Goal: Information Seeking & Learning: Learn about a topic

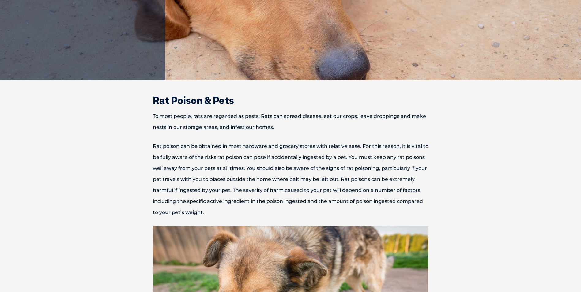
scroll to position [153, 0]
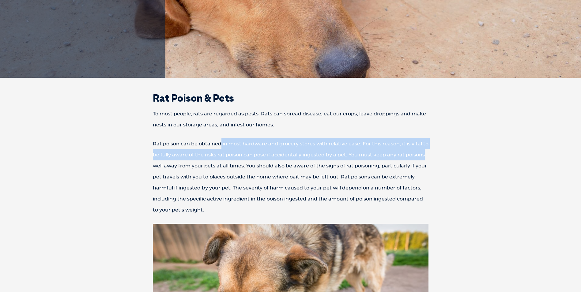
drag, startPoint x: 247, startPoint y: 143, endPoint x: 439, endPoint y: 157, distance: 192.1
click at [439, 157] on p "Rat poison can be obtained in most hardware and grocery stores with relative ea…" at bounding box center [290, 176] width 318 height 77
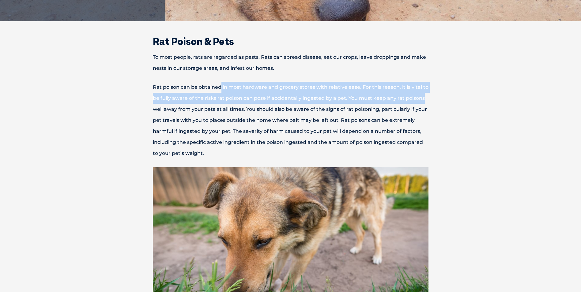
scroll to position [214, 0]
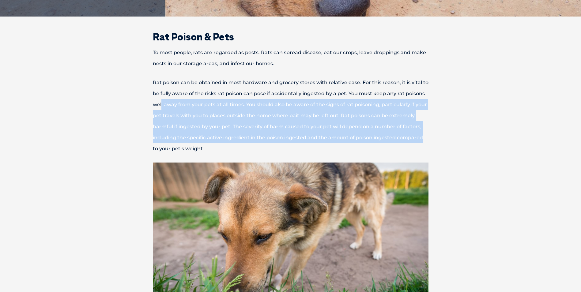
drag, startPoint x: 184, startPoint y: 106, endPoint x: 449, endPoint y: 140, distance: 267.0
click at [449, 140] on p "Rat poison can be obtained in most hardware and grocery stores with relative ea…" at bounding box center [290, 115] width 318 height 77
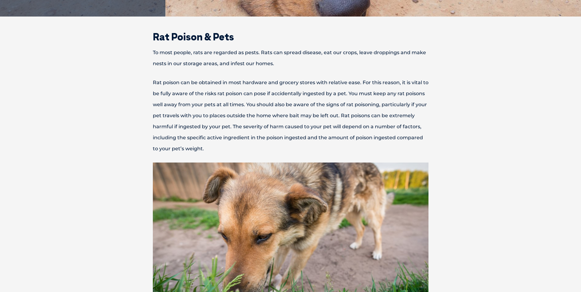
click at [257, 145] on p "Rat poison can be obtained in most hardware and grocery stores with relative ea…" at bounding box center [290, 115] width 318 height 77
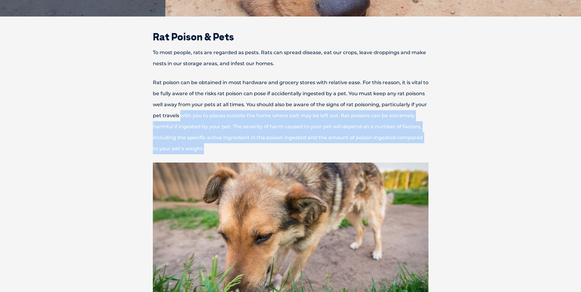
drag, startPoint x: 184, startPoint y: 123, endPoint x: 179, endPoint y: 117, distance: 7.9
click at [179, 117] on p "Rat poison can be obtained in most hardware and grocery stores with relative ea…" at bounding box center [290, 115] width 318 height 77
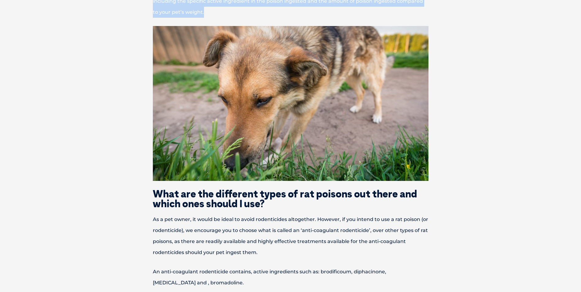
scroll to position [398, 0]
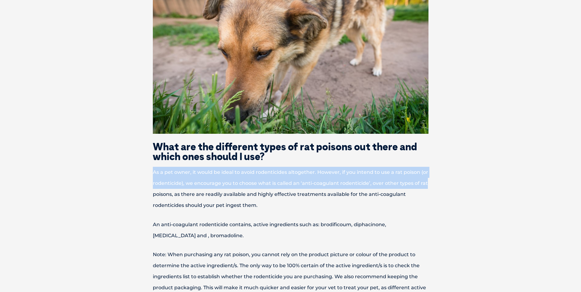
drag, startPoint x: 151, startPoint y: 173, endPoint x: 426, endPoint y: 187, distance: 275.2
click at [426, 187] on p "As a pet owner, it would be ideal to avoid rodenticides altogether. However, if…" at bounding box center [290, 189] width 318 height 44
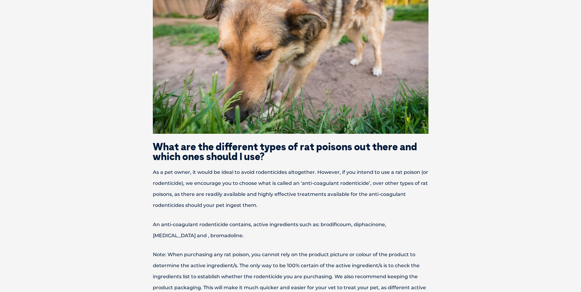
drag, startPoint x: 426, startPoint y: 187, endPoint x: 294, endPoint y: 204, distance: 133.1
click at [294, 204] on p "As a pet owner, it would be ideal to avoid rodenticides altogether. However, if…" at bounding box center [290, 189] width 318 height 44
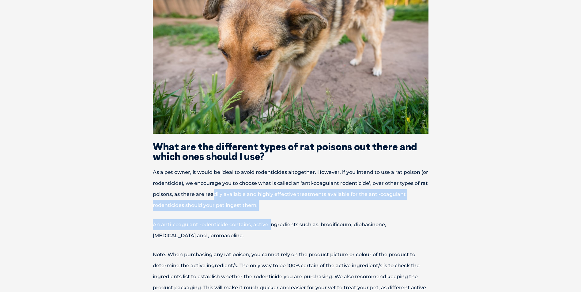
drag, startPoint x: 271, startPoint y: 211, endPoint x: 213, endPoint y: 192, distance: 61.9
drag, startPoint x: 213, startPoint y: 192, endPoint x: 291, endPoint y: 200, distance: 78.8
click at [291, 200] on p "As a pet owner, it would be ideal to avoid rodenticides altogether. However, if…" at bounding box center [290, 189] width 318 height 44
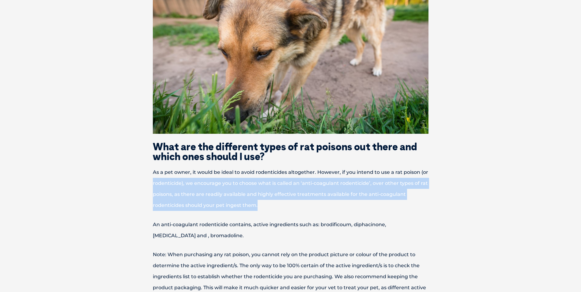
drag, startPoint x: 281, startPoint y: 204, endPoint x: 144, endPoint y: 187, distance: 138.6
click at [144, 187] on p "As a pet owner, it would be ideal to avoid rodenticides altogether. However, if…" at bounding box center [290, 189] width 318 height 44
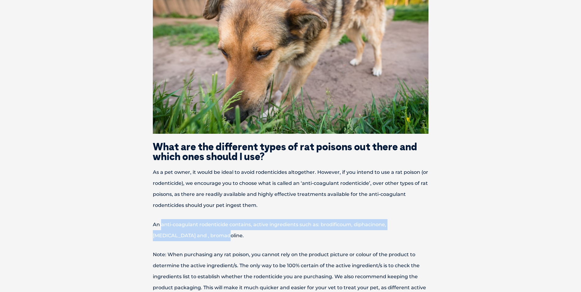
drag, startPoint x: 161, startPoint y: 224, endPoint x: 221, endPoint y: 235, distance: 61.0
click at [221, 235] on p "An anti-coagulant rodenticide contains, active ingredients such as: brodificoum…" at bounding box center [290, 230] width 318 height 22
drag, startPoint x: 221, startPoint y: 235, endPoint x: 221, endPoint y: 239, distance: 4.3
click at [221, 239] on p "An anti-coagulant rodenticide contains, active ingredients such as: brodificoum…" at bounding box center [290, 230] width 318 height 22
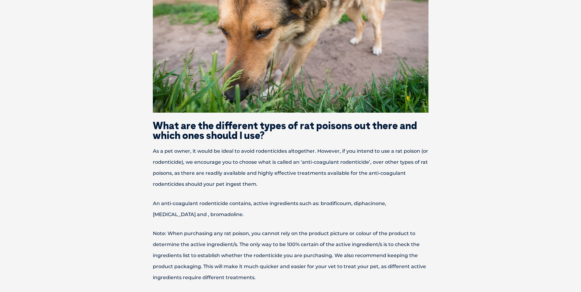
scroll to position [428, 0]
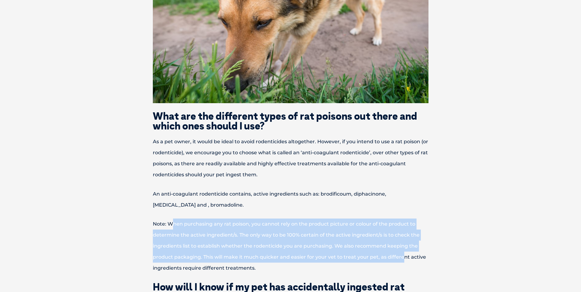
drag, startPoint x: 245, startPoint y: 227, endPoint x: 402, endPoint y: 253, distance: 158.9
click at [402, 253] on p "Note: When purchasing any rat poison, you cannot rely on the product picture or…" at bounding box center [290, 246] width 318 height 55
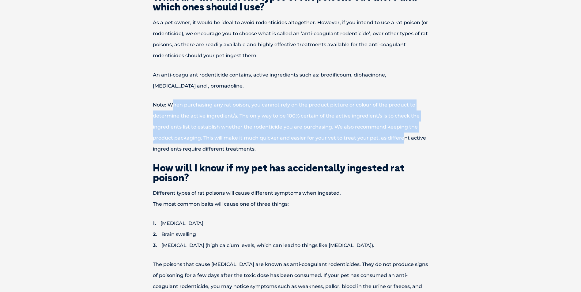
scroll to position [582, 0]
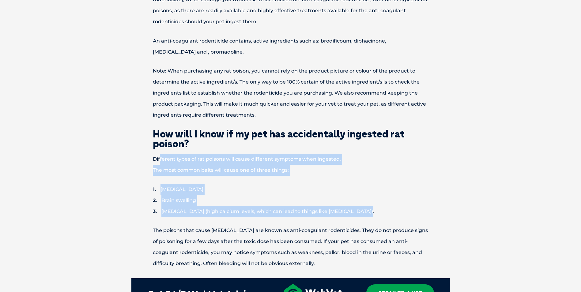
drag, startPoint x: 159, startPoint y: 159, endPoint x: 365, endPoint y: 215, distance: 212.9
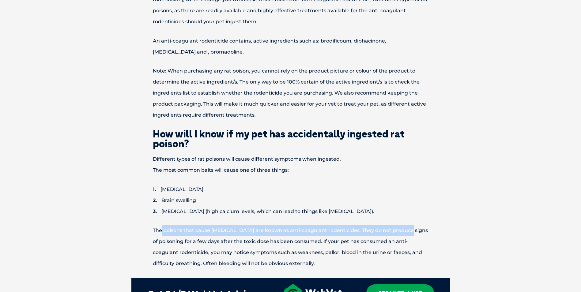
drag, startPoint x: 162, startPoint y: 229, endPoint x: 405, endPoint y: 228, distance: 243.3
click at [405, 228] on p "The poisons that cause [MEDICAL_DATA] are known as anti-coagulant rodenticides.…" at bounding box center [290, 247] width 318 height 44
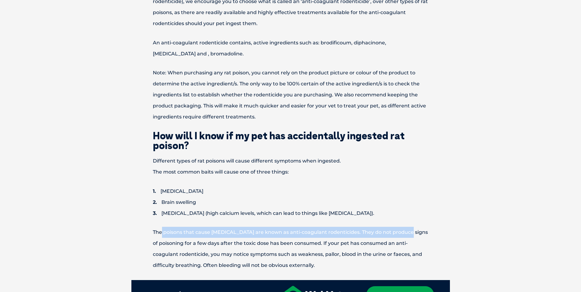
scroll to position [643, 0]
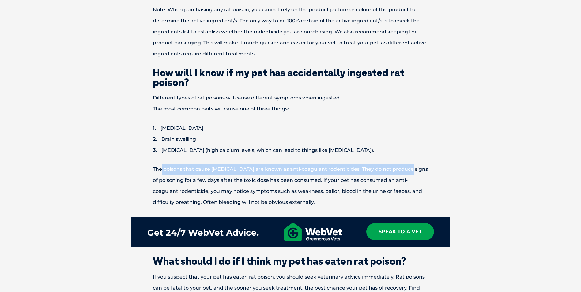
drag, startPoint x: 221, startPoint y: 181, endPoint x: 352, endPoint y: 199, distance: 132.6
click at [352, 199] on p "The poisons that cause [MEDICAL_DATA] are known as anti-coagulant rodenticides.…" at bounding box center [290, 186] width 318 height 44
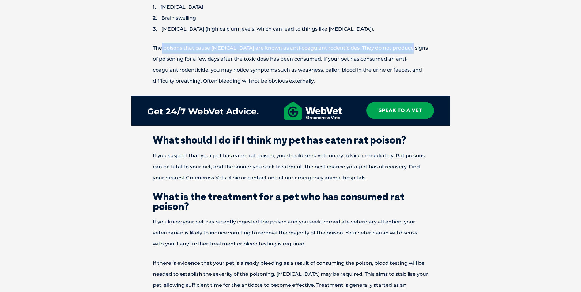
scroll to position [765, 0]
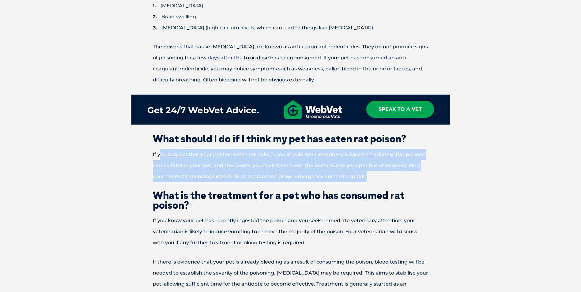
drag, startPoint x: 161, startPoint y: 148, endPoint x: 407, endPoint y: 174, distance: 247.4
click at [407, 174] on div "Rat Poison & Pets To most people, rats are regarded as pests. Rats can spread d…" at bounding box center [290, 293] width 331 height 1624
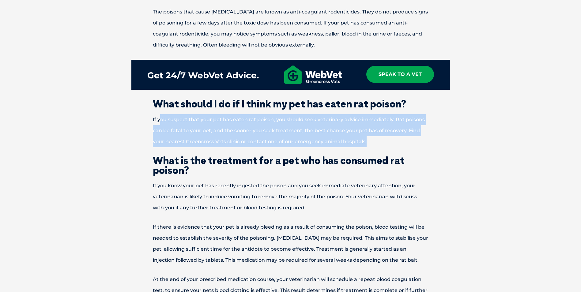
scroll to position [857, 0]
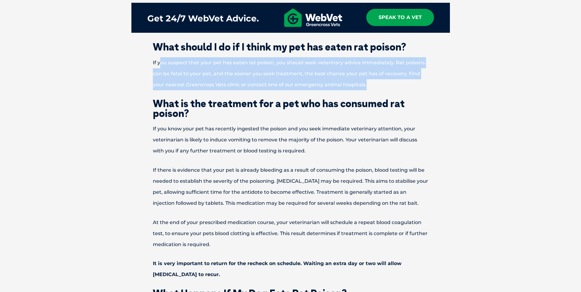
drag, startPoint x: 151, startPoint y: 128, endPoint x: 421, endPoint y: 204, distance: 280.1
click at [421, 204] on div "Rat Poison & Pets To most people, rats are regarded as pests. Rats can spread d…" at bounding box center [290, 201] width 331 height 1624
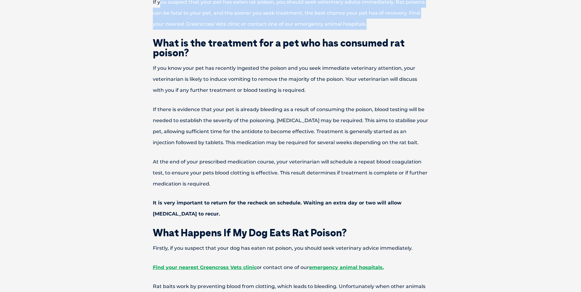
scroll to position [918, 0]
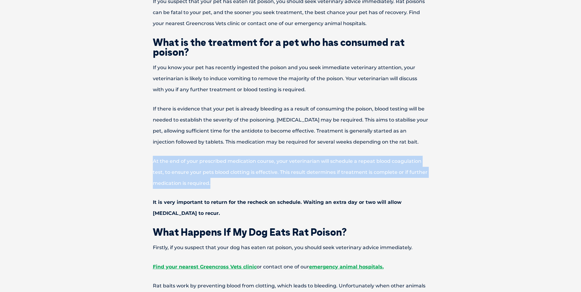
drag, startPoint x: 153, startPoint y: 161, endPoint x: 257, endPoint y: 180, distance: 105.8
click at [257, 180] on p "At the end of your prescribed medication course, your veterinarian will schedul…" at bounding box center [290, 172] width 318 height 33
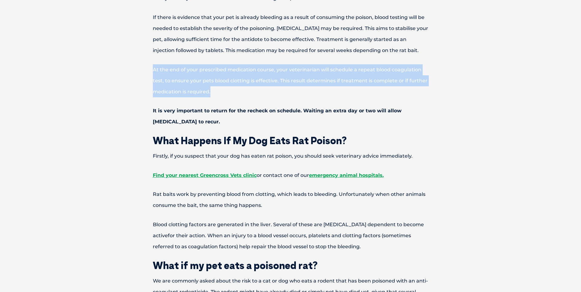
scroll to position [1010, 0]
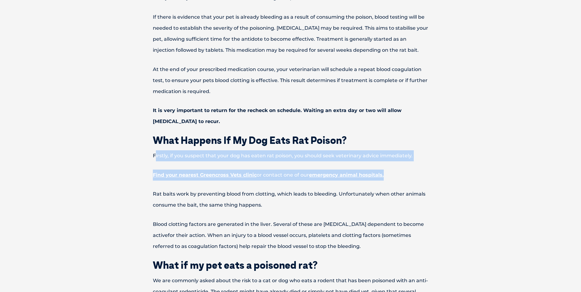
drag, startPoint x: 155, startPoint y: 157, endPoint x: 414, endPoint y: 170, distance: 260.2
click at [414, 170] on div "Rat Poison & Pets To most people, rats are regarded as pests. Rats can spread d…" at bounding box center [290, 48] width 331 height 1624
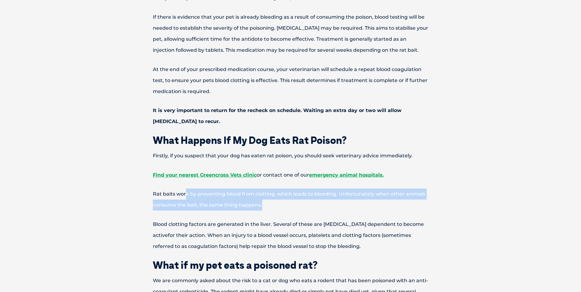
drag, startPoint x: 186, startPoint y: 196, endPoint x: 278, endPoint y: 208, distance: 92.3
click at [278, 208] on p "Rat baits work by preventing blood from clotting, which leads to bleeding. Unfo…" at bounding box center [290, 200] width 318 height 22
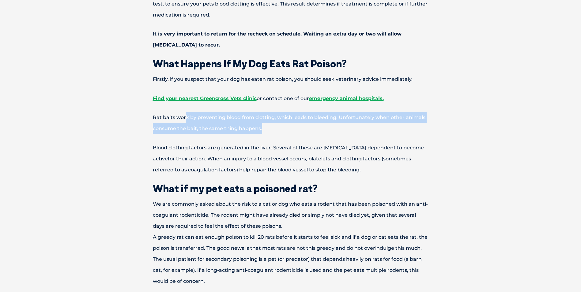
scroll to position [1102, 0]
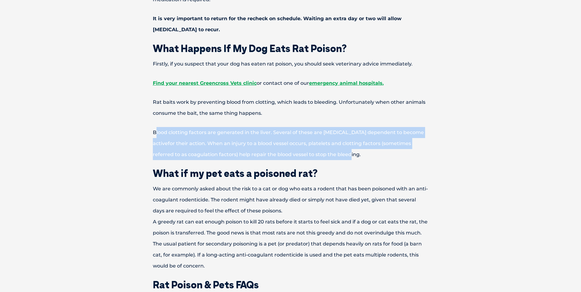
drag, startPoint x: 155, startPoint y: 133, endPoint x: 344, endPoint y: 156, distance: 191.3
click at [344, 156] on p "Blood clotting factors are generated in the liver. Several of these are [MEDICA…" at bounding box center [290, 143] width 318 height 33
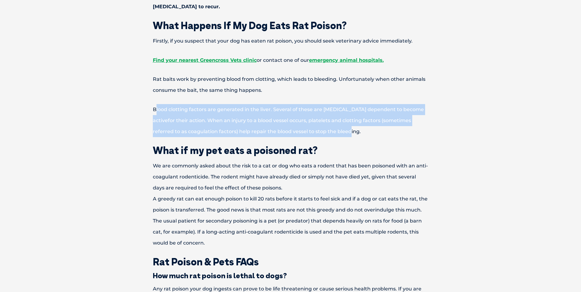
scroll to position [1163, 0]
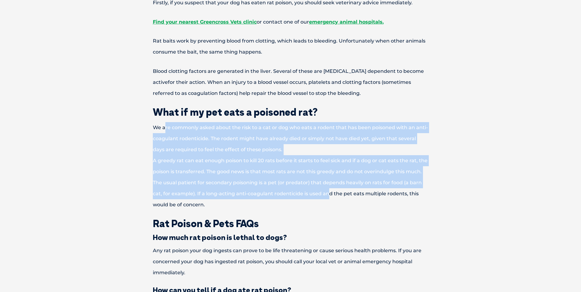
drag, startPoint x: 199, startPoint y: 131, endPoint x: 326, endPoint y: 196, distance: 142.6
click at [326, 196] on p "We are commonly asked about the risk to a cat or dog who eats a rodent that has…" at bounding box center [290, 166] width 318 height 88
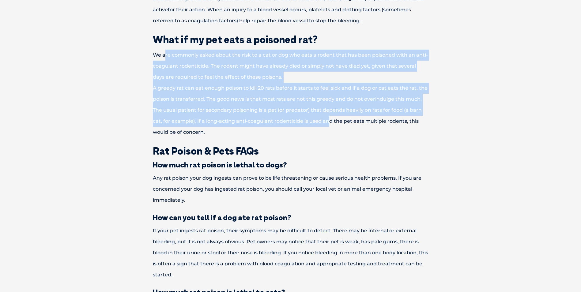
scroll to position [1255, 0]
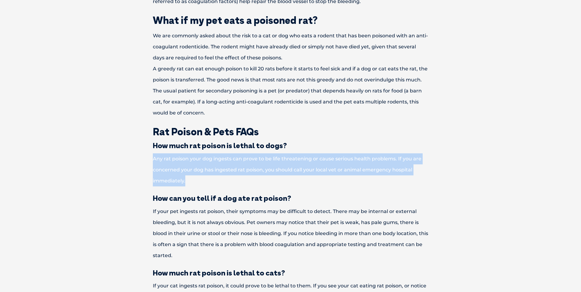
drag, startPoint x: 150, startPoint y: 157, endPoint x: 241, endPoint y: 176, distance: 93.0
click at [241, 176] on p "Any rat poison your dog ingests can prove to be life threatening or cause serio…" at bounding box center [290, 169] width 318 height 33
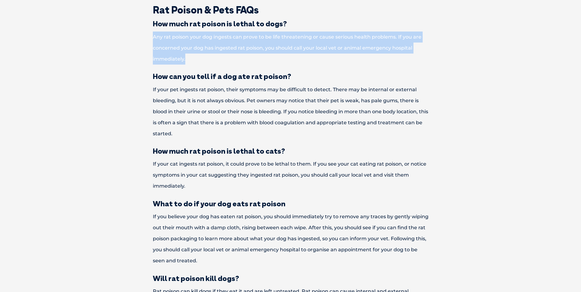
scroll to position [1377, 0]
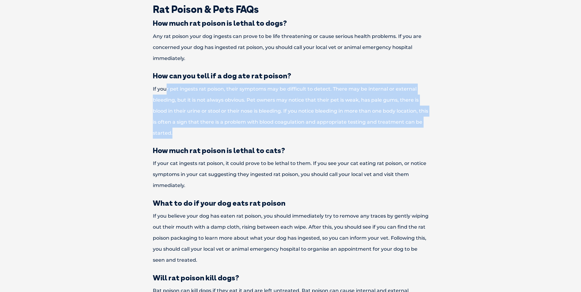
drag, startPoint x: 166, startPoint y: 89, endPoint x: 223, endPoint y: 129, distance: 70.0
click at [223, 129] on p "If your pet ingests rat poison, their symptoms may be difficult to detect. Ther…" at bounding box center [290, 111] width 318 height 55
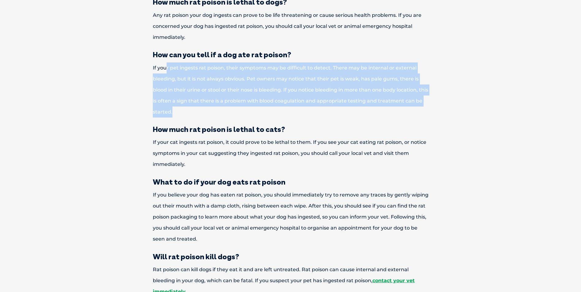
scroll to position [1408, 0]
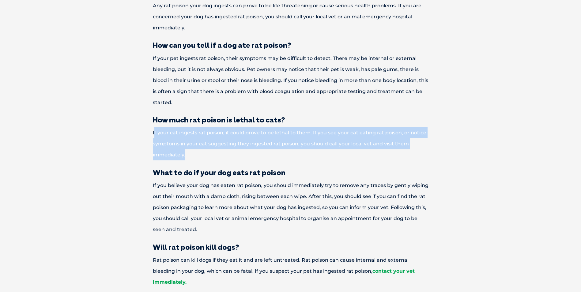
drag, startPoint x: 155, startPoint y: 130, endPoint x: 196, endPoint y: 150, distance: 46.1
click at [196, 150] on p "If your cat ingests rat poison, it could prove to be lethal to them. If you see…" at bounding box center [290, 143] width 318 height 33
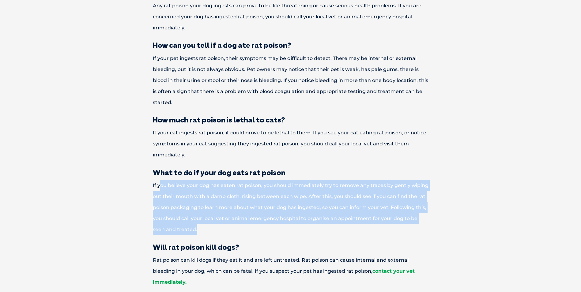
drag, startPoint x: 159, startPoint y: 185, endPoint x: 401, endPoint y: 228, distance: 245.6
click at [401, 228] on p "If you believe your dog has eaten rat poison, you should immediately try to rem…" at bounding box center [290, 207] width 318 height 55
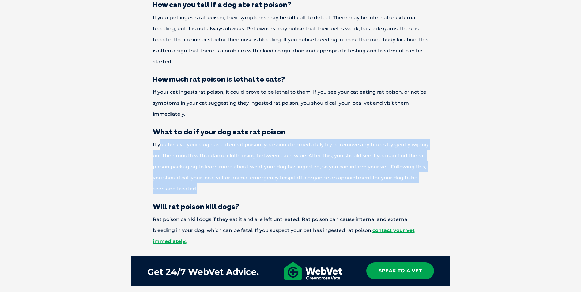
scroll to position [1530, 0]
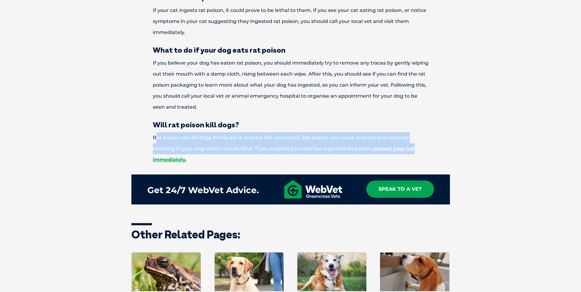
drag, startPoint x: 163, startPoint y: 137, endPoint x: 437, endPoint y: 143, distance: 274.0
click at [437, 143] on p "Rat poison can kill dogs if they eat it and are left untreated. Rat poison can …" at bounding box center [290, 148] width 318 height 33
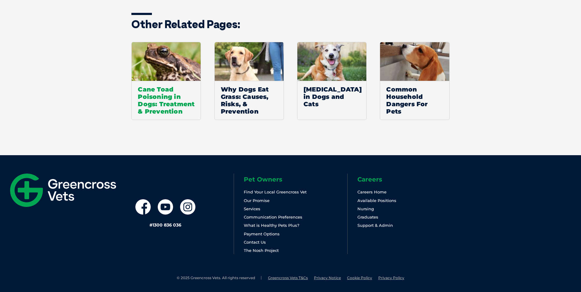
scroll to position [1742, 0]
